Goal: Transaction & Acquisition: Download file/media

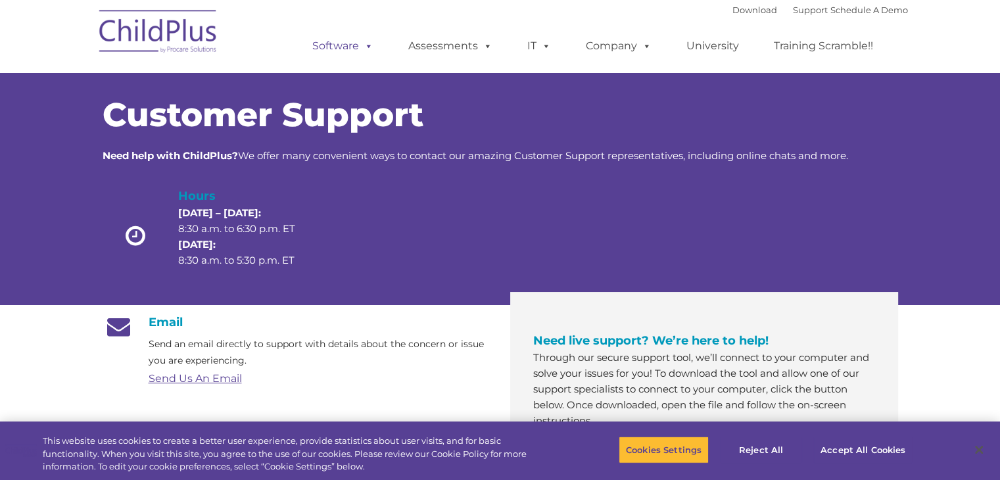
click at [347, 53] on link "Software" at bounding box center [342, 46] width 87 height 26
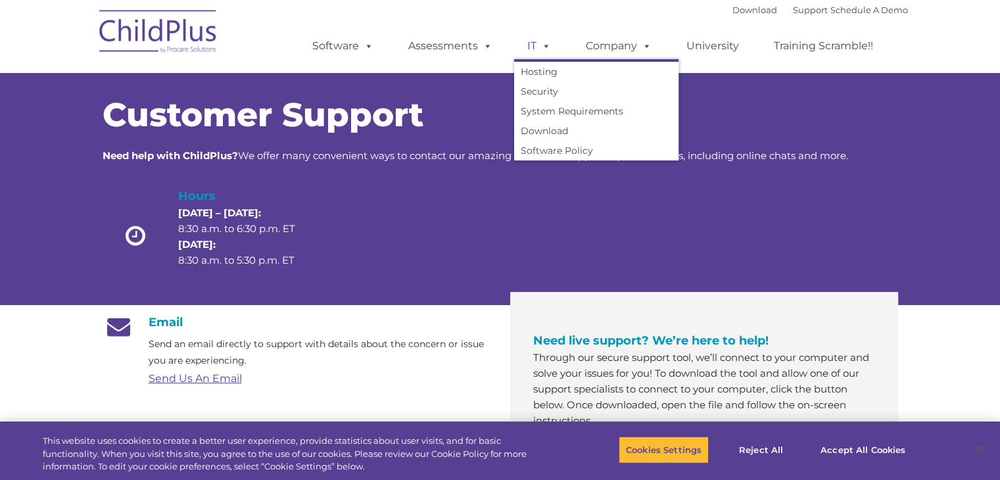
click at [531, 45] on link "IT" at bounding box center [539, 46] width 50 height 26
click at [550, 131] on link "Download" at bounding box center [596, 131] width 164 height 20
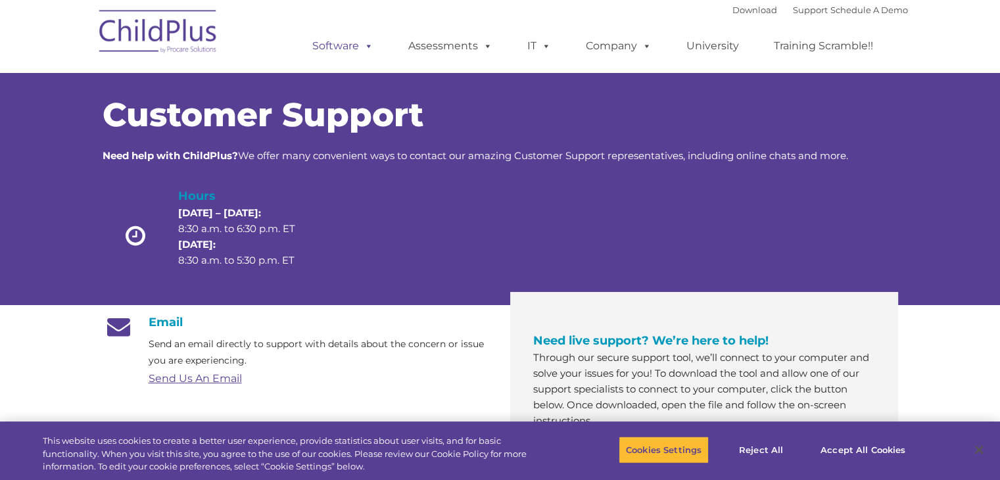
click at [341, 39] on link "Software" at bounding box center [342, 46] width 87 height 26
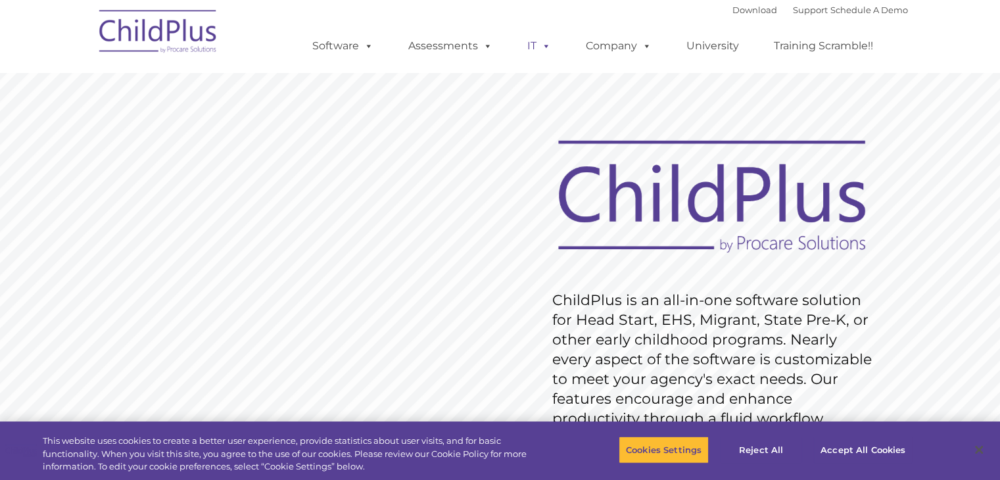
click at [532, 49] on link "IT" at bounding box center [539, 46] width 50 height 26
